Goal: Task Accomplishment & Management: Manage account settings

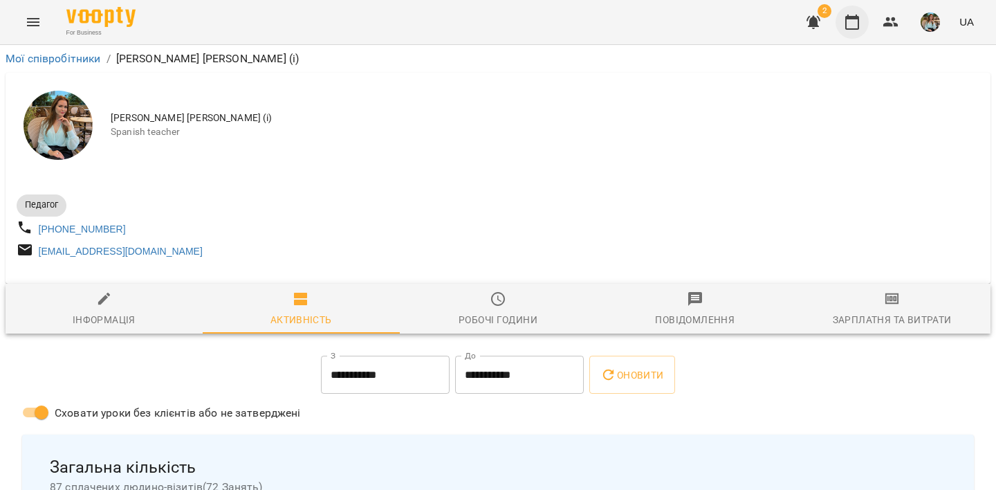
click at [859, 28] on icon "button" at bounding box center [853, 22] width 14 height 15
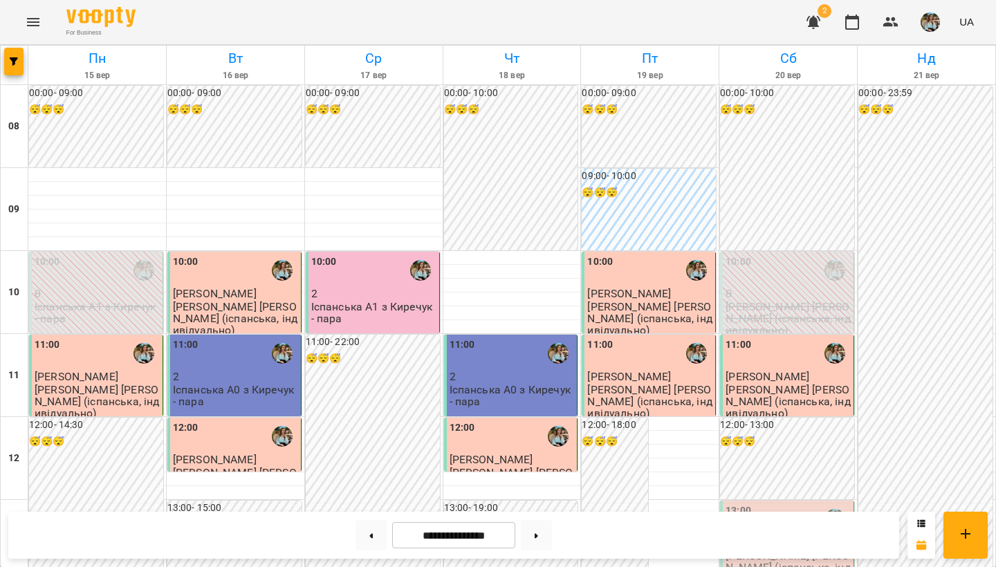
scroll to position [241, 0]
click at [774, 489] on div "13:00" at bounding box center [788, 520] width 125 height 32
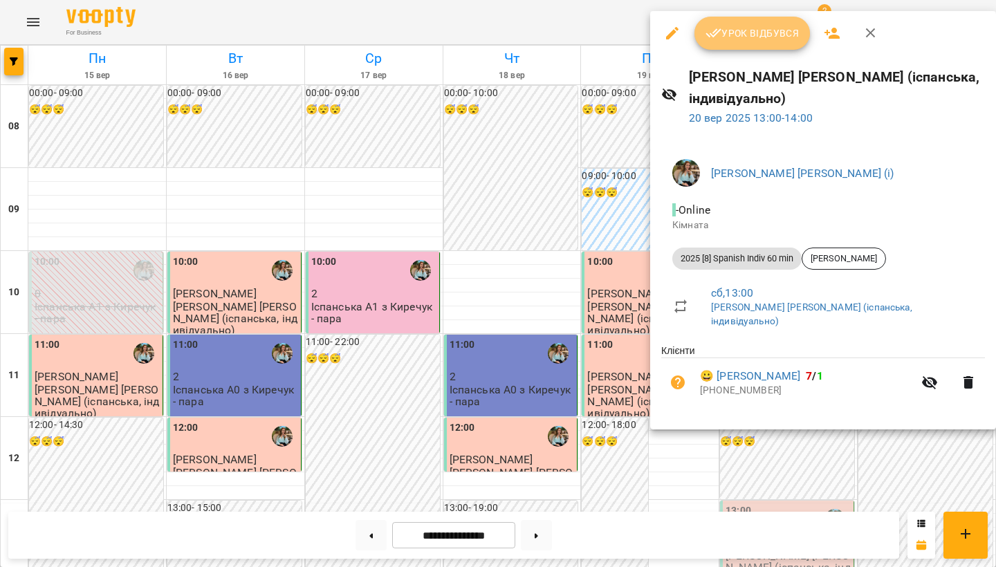
click at [752, 34] on span "Урок відбувся" at bounding box center [753, 33] width 94 height 17
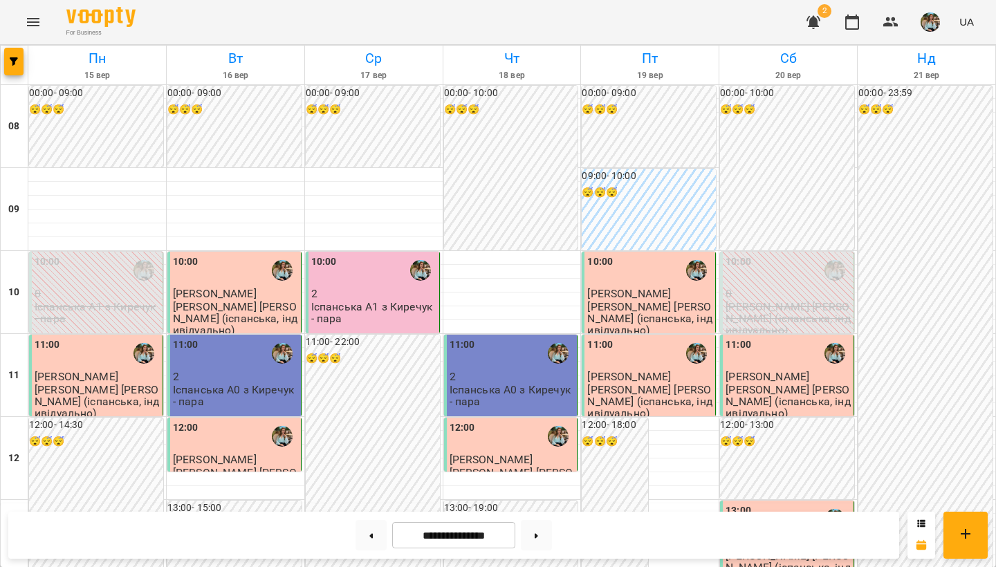
scroll to position [92, 0]
click at [928, 28] on img "button" at bounding box center [930, 21] width 19 height 19
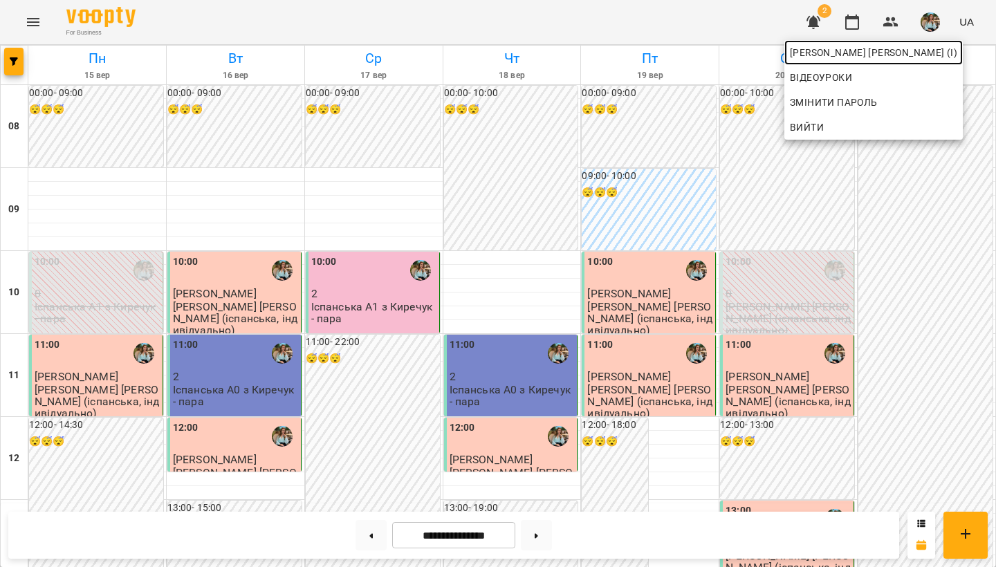
click at [906, 62] on link "[PERSON_NAME] [PERSON_NAME] (і)" at bounding box center [874, 52] width 179 height 25
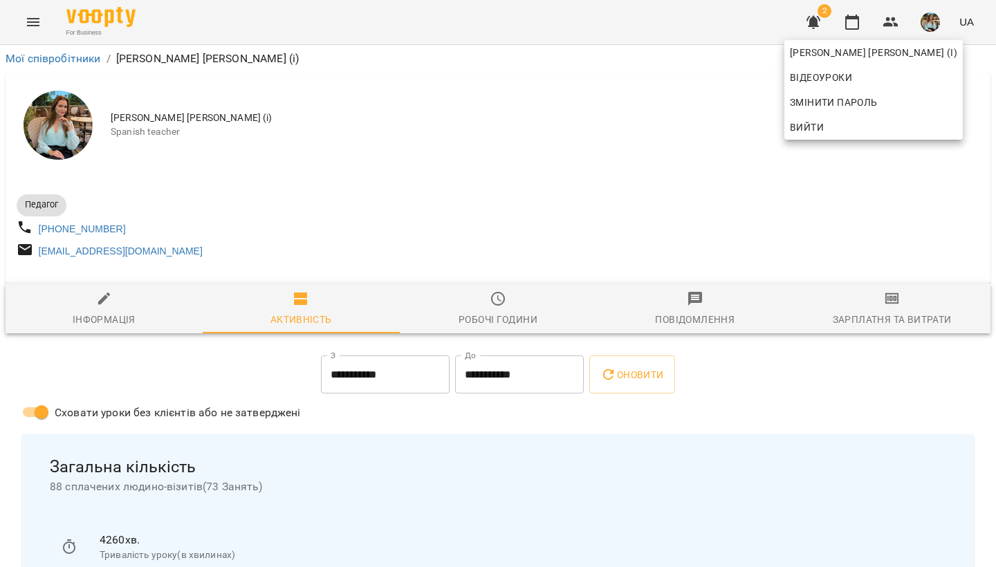
click at [669, 130] on div at bounding box center [498, 283] width 996 height 567
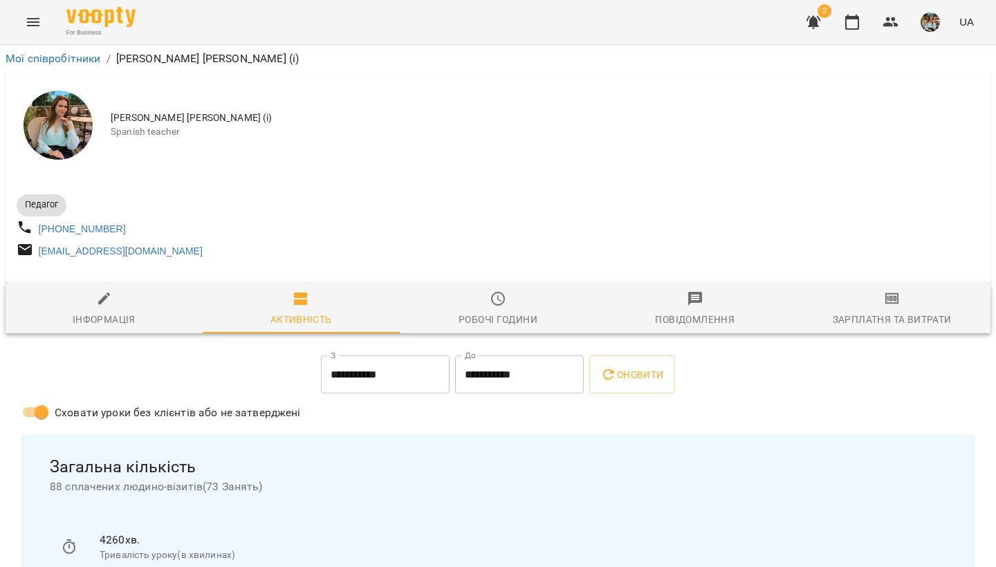
click at [521, 176] on div "[PERSON_NAME] [PERSON_NAME] (і) [DEMOGRAPHIC_DATA] teacher" at bounding box center [498, 125] width 985 height 105
